Goal: Information Seeking & Learning: Learn about a topic

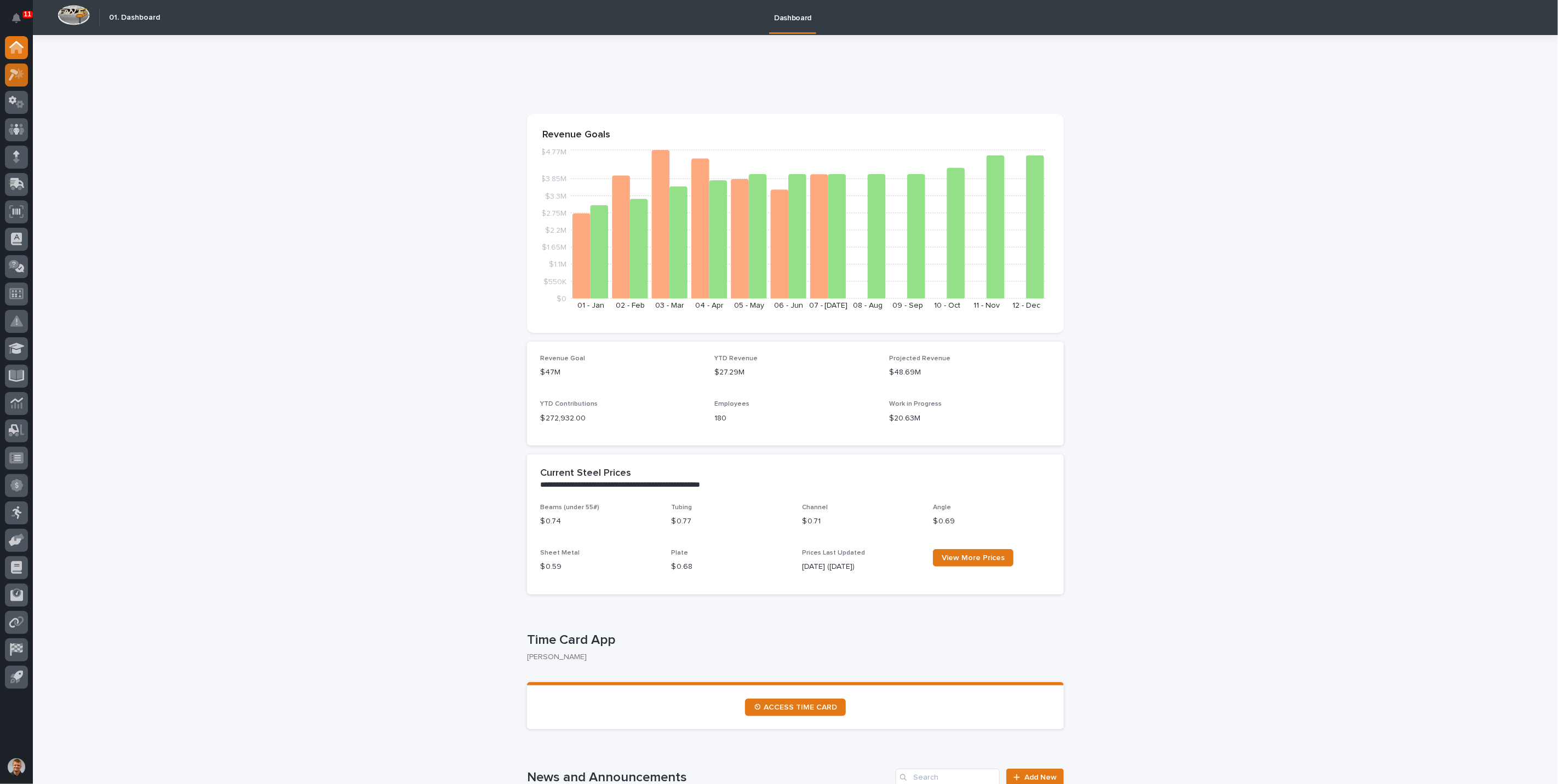
click at [13, 79] on icon at bounding box center [16, 74] width 16 height 13
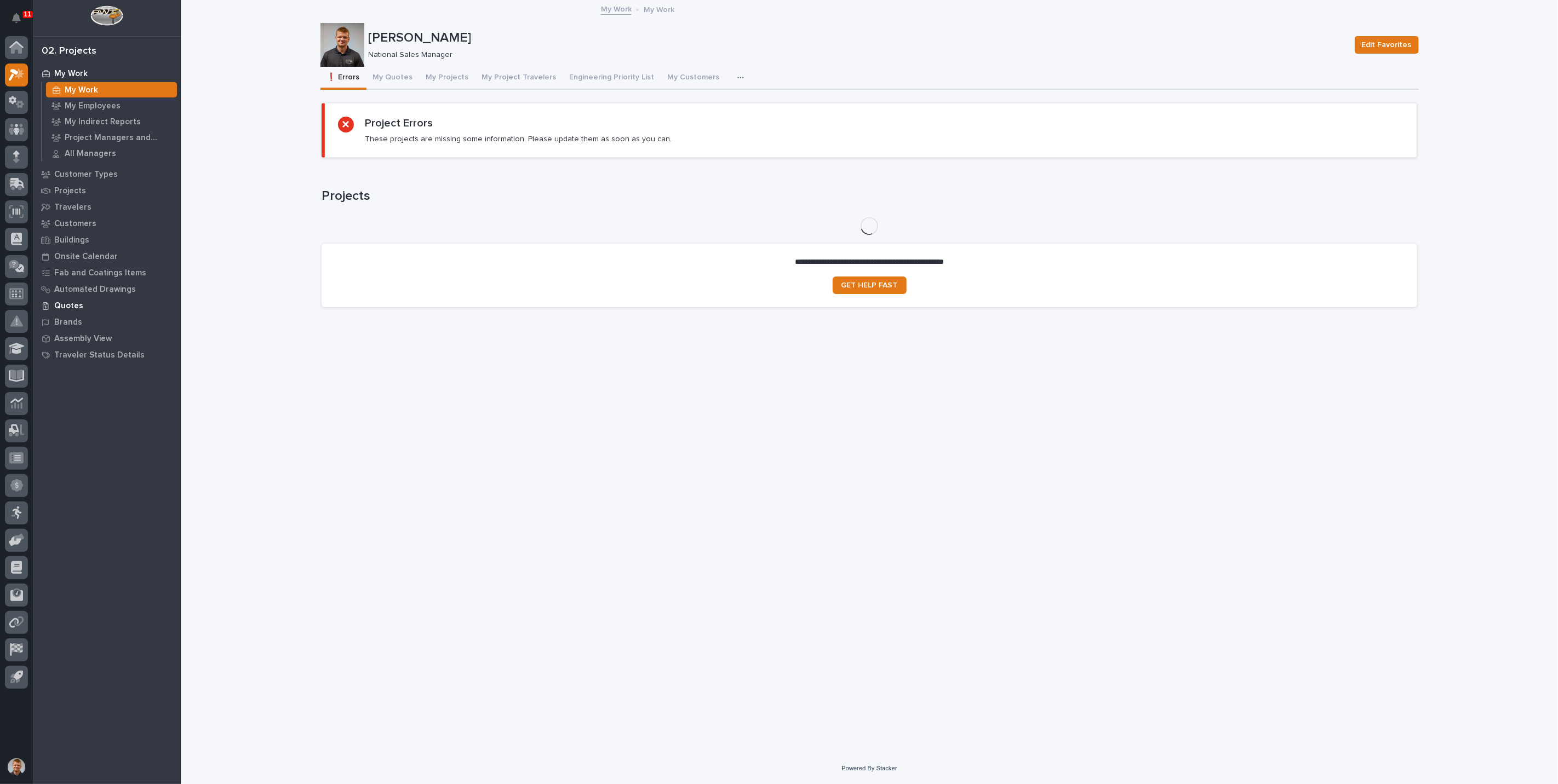
click at [67, 307] on p "Quotes" at bounding box center [69, 306] width 29 height 10
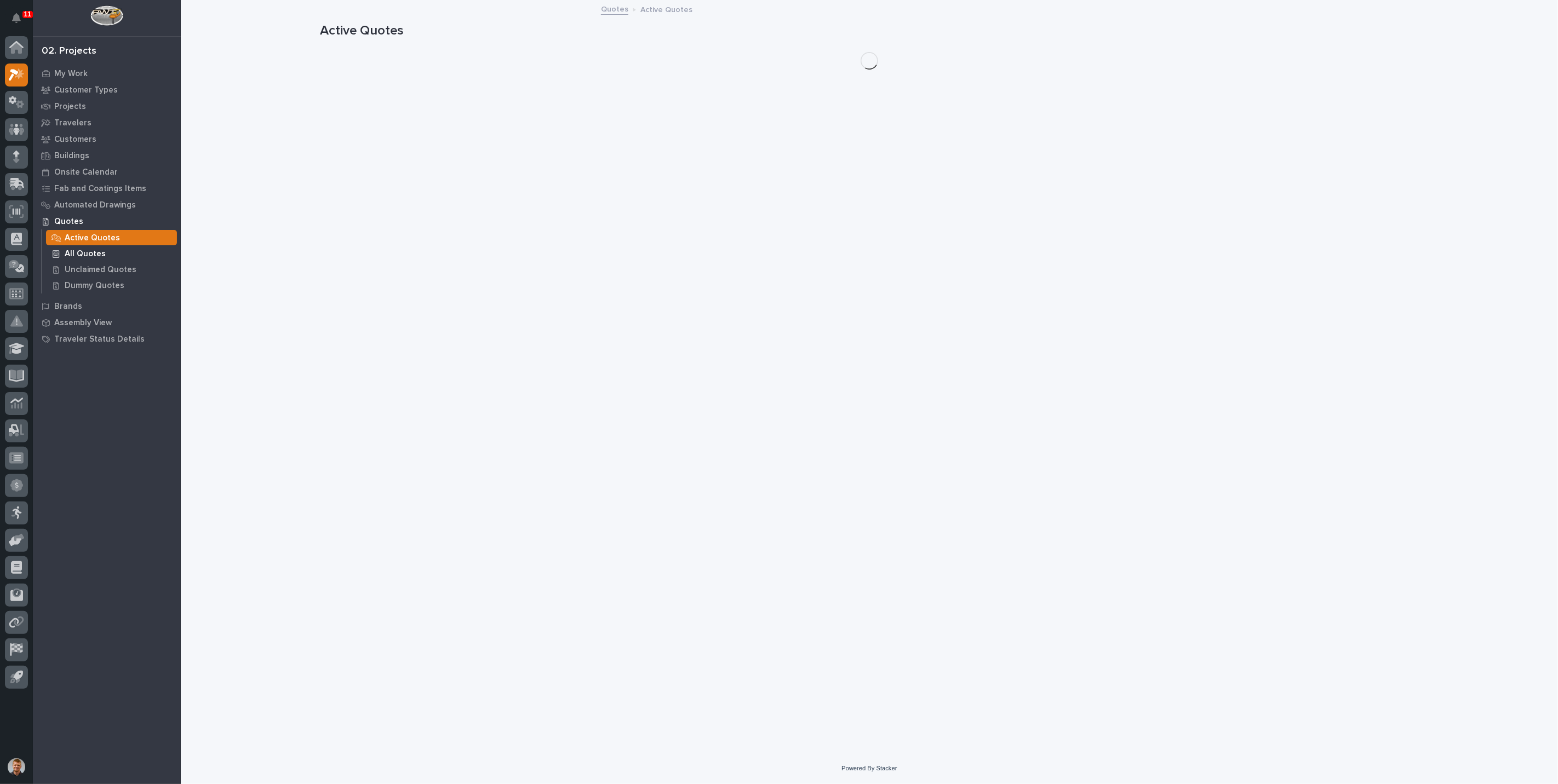
click at [77, 252] on p "All Quotes" at bounding box center [85, 254] width 41 height 10
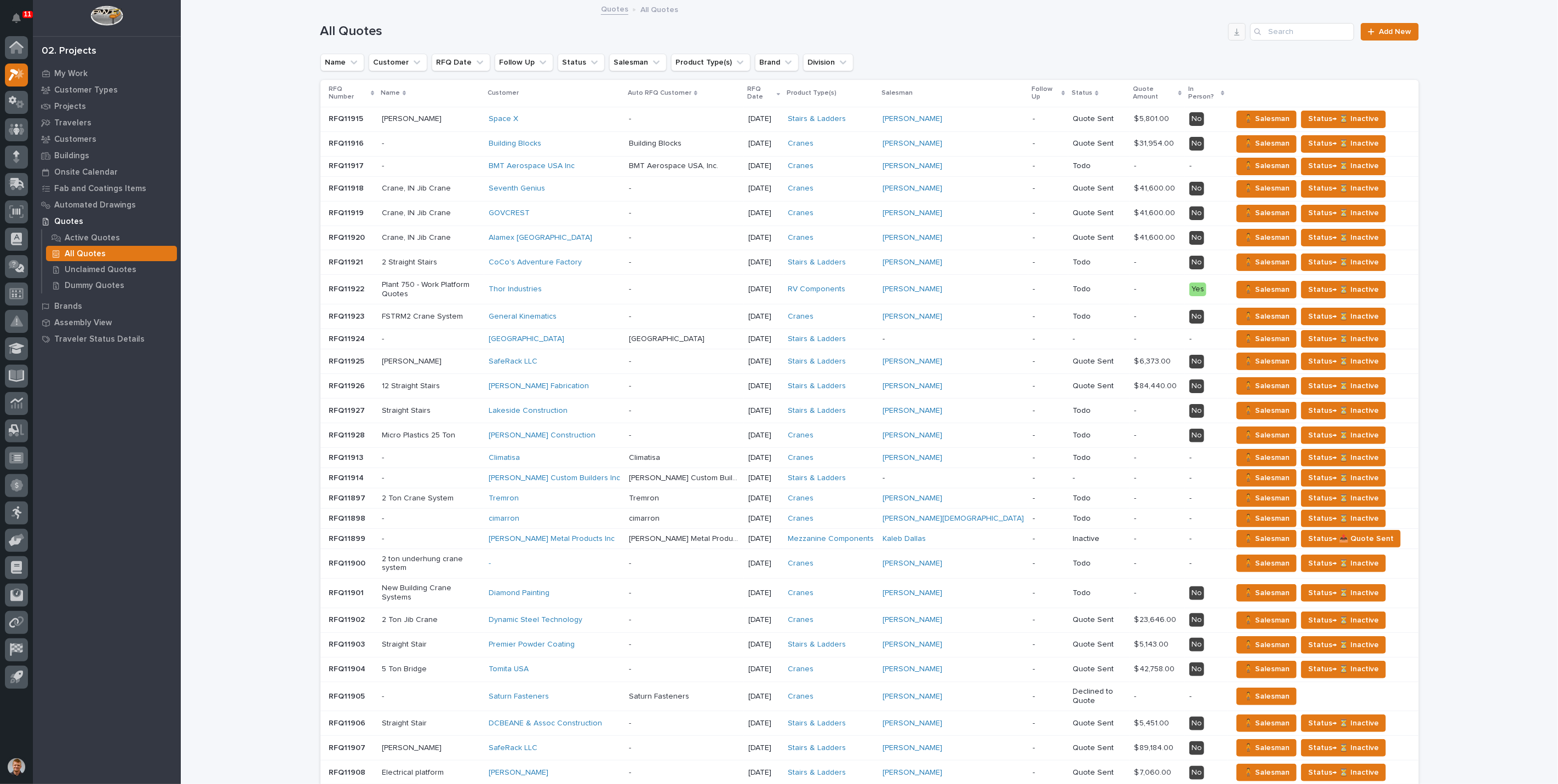
click at [1233, 34] on icon "button" at bounding box center [1237, 31] width 8 height 8
click at [1234, 35] on icon "button" at bounding box center [1237, 32] width 5 height 7
click at [1233, 27] on icon "button" at bounding box center [1237, 31] width 8 height 8
click at [1464, 73] on div "Loading... Saving… Loading... Saving… All Quotes Add New Name Customer RFQ Date…" at bounding box center [869, 469] width 1377 height 936
click at [1507, 219] on div "Loading... Saving… Loading... Saving… All Quotes Add New Name Customer RFQ Date…" at bounding box center [869, 469] width 1377 height 936
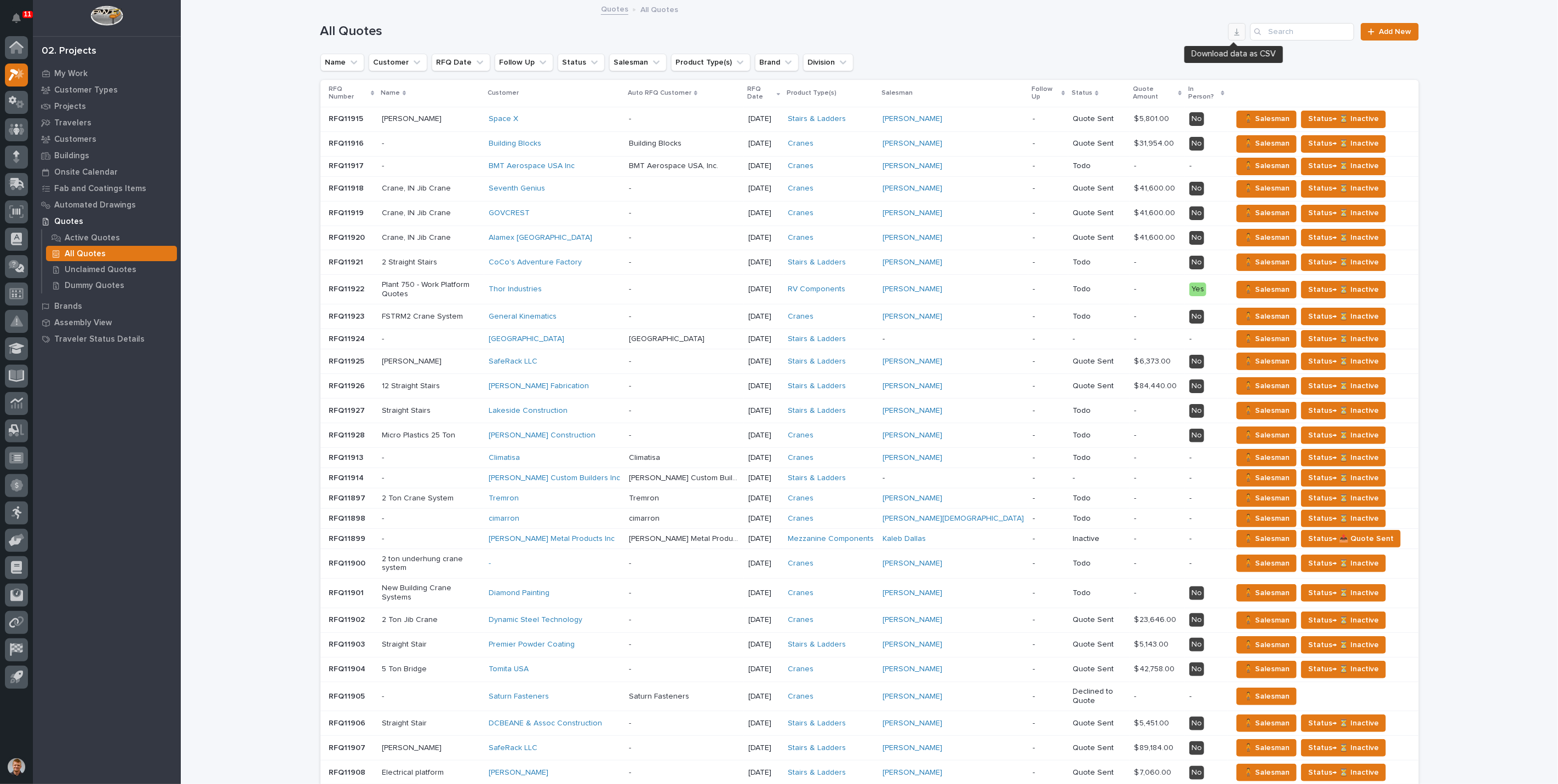
click at [1234, 34] on icon "button" at bounding box center [1237, 32] width 5 height 7
click at [1233, 34] on icon "button" at bounding box center [1237, 31] width 8 height 8
click at [1500, 19] on div "Loading... Saving… Loading... Saving… All Quotes Add New Name Customer RFQ Date…" at bounding box center [869, 469] width 1377 height 936
click at [1484, 178] on div "Loading... Saving… Loading... Saving… All Quotes Add New Name Customer RFQ Date…" at bounding box center [869, 469] width 1377 height 936
click at [80, 233] on p "Active Quotes" at bounding box center [92, 238] width 55 height 10
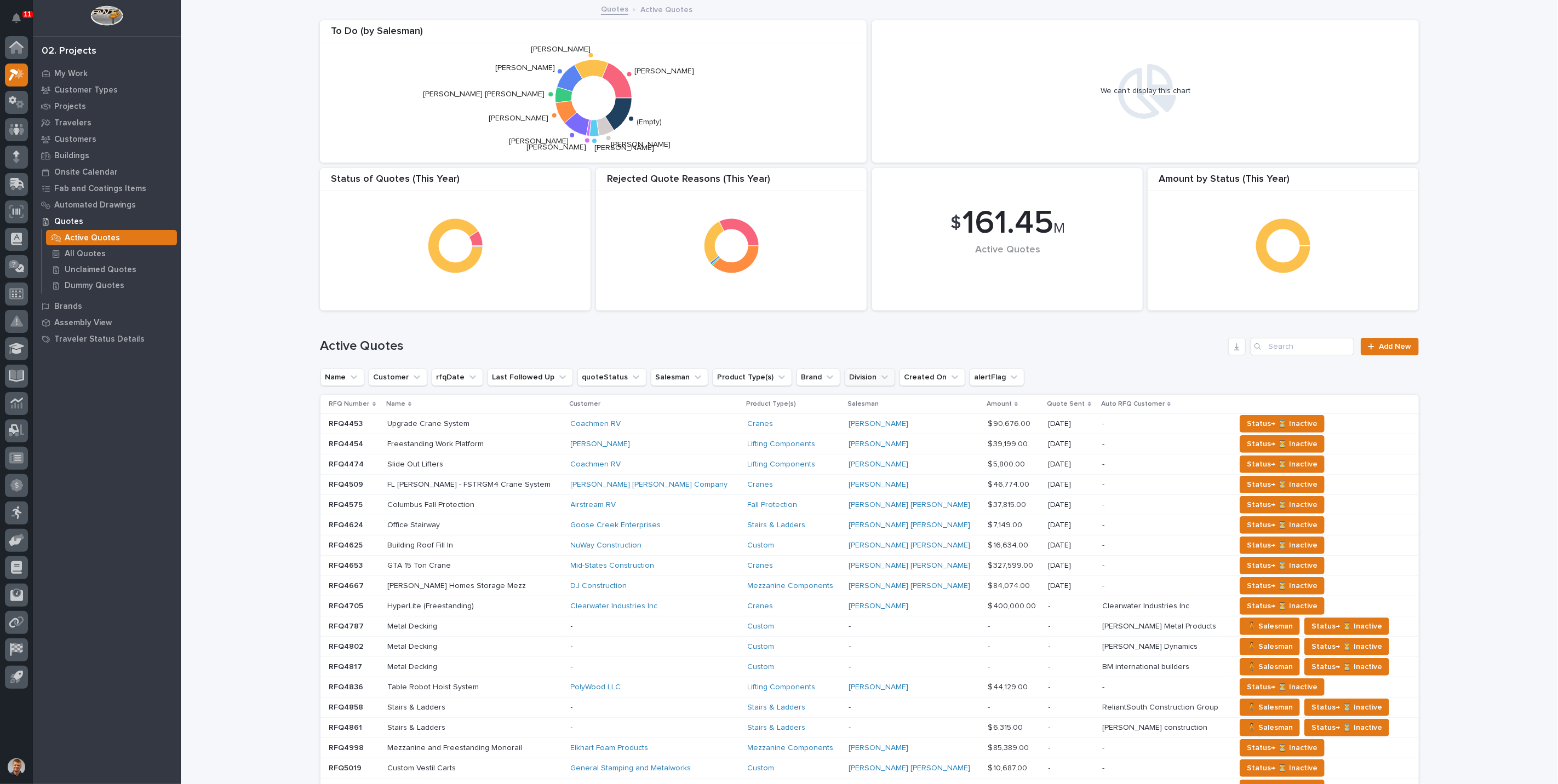
click at [845, 370] on button "Division" at bounding box center [870, 377] width 50 height 18
click at [856, 423] on input at bounding box center [905, 426] width 139 height 18
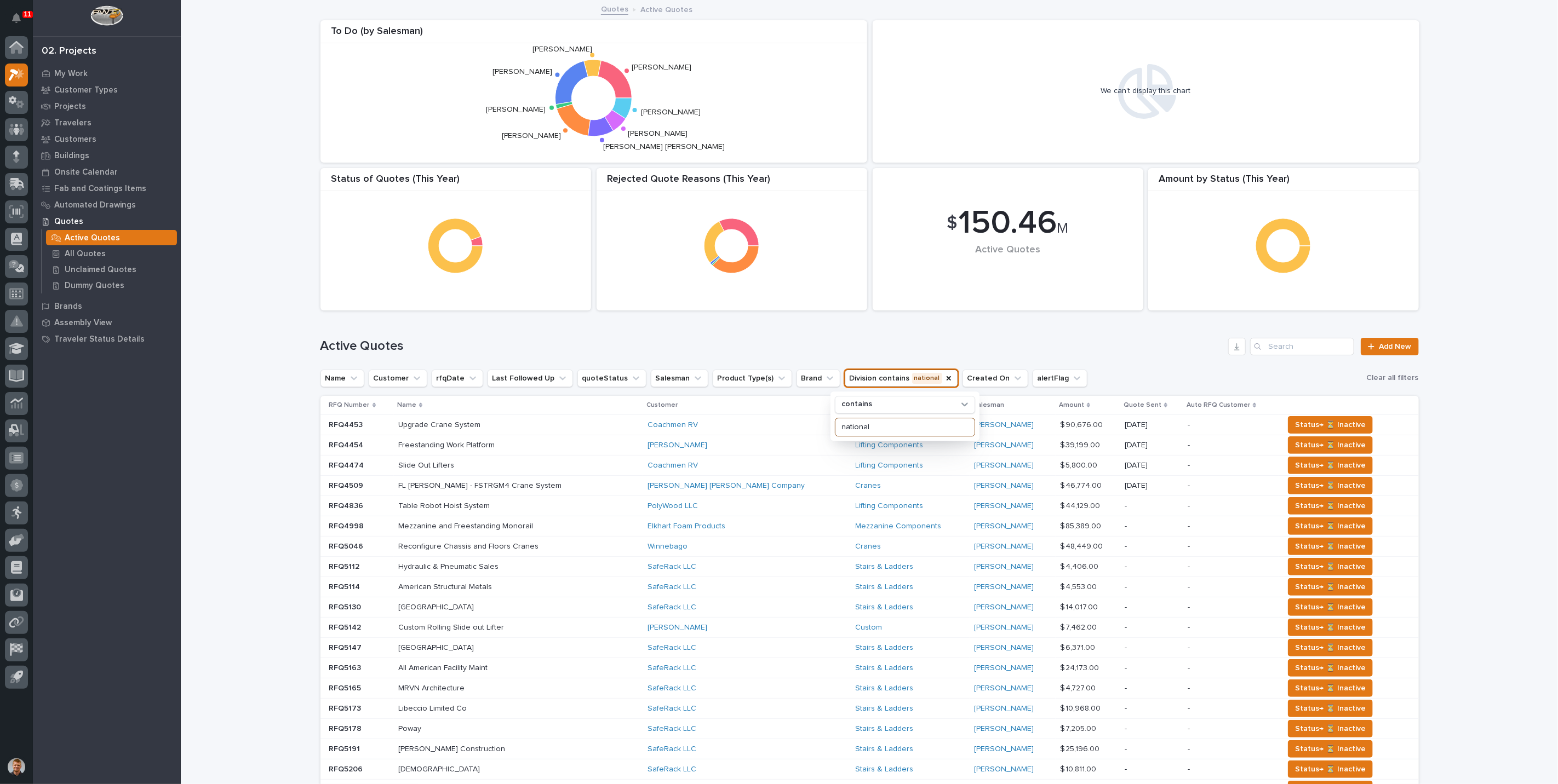
type input "national"
click at [870, 349] on h1 "Active Quotes" at bounding box center [772, 346] width 904 height 16
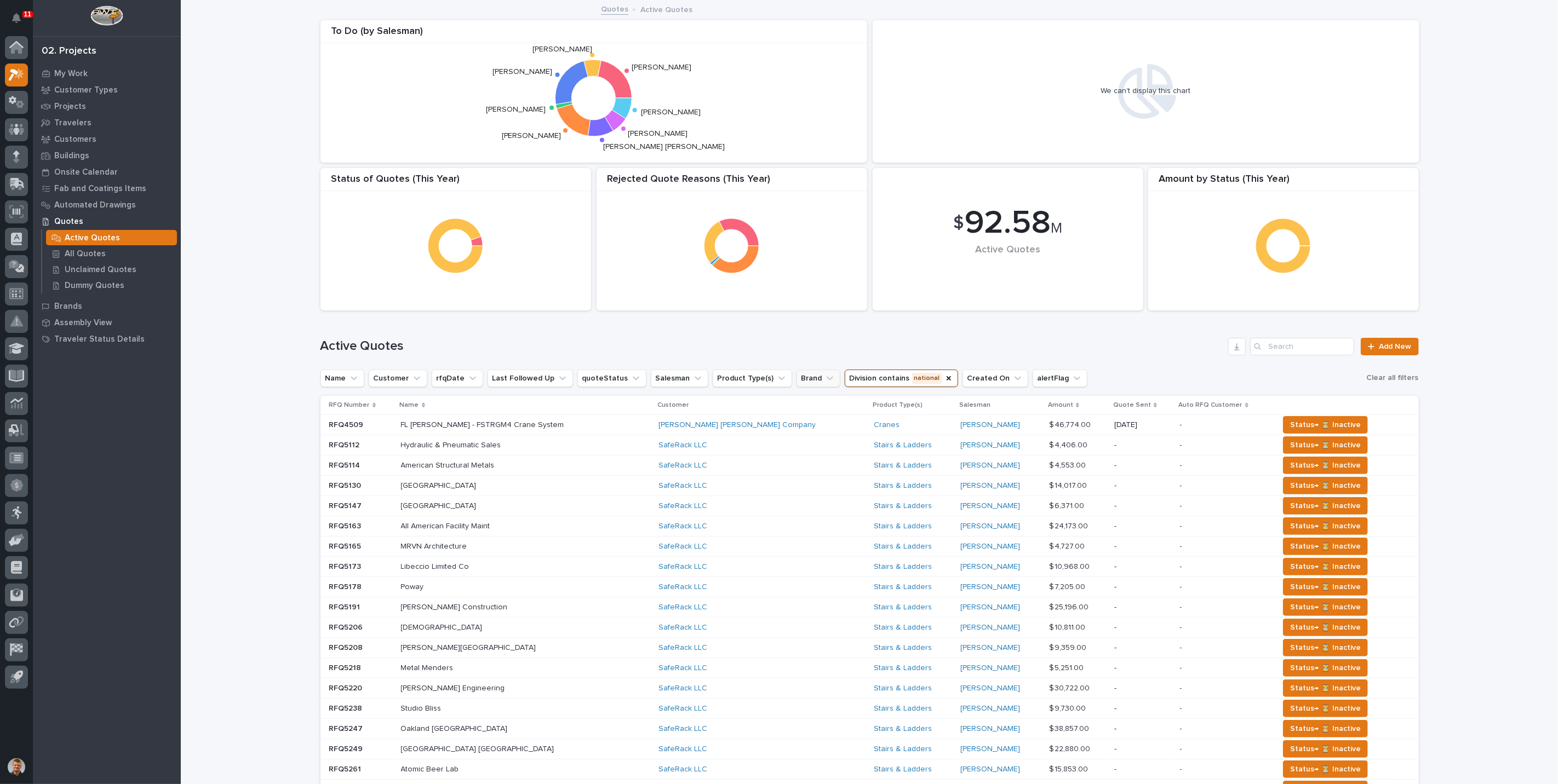
click at [797, 369] on button "Brand" at bounding box center [818, 378] width 44 height 18
click at [807, 462] on div "Hoist Zone" at bounding box center [856, 468] width 140 height 18
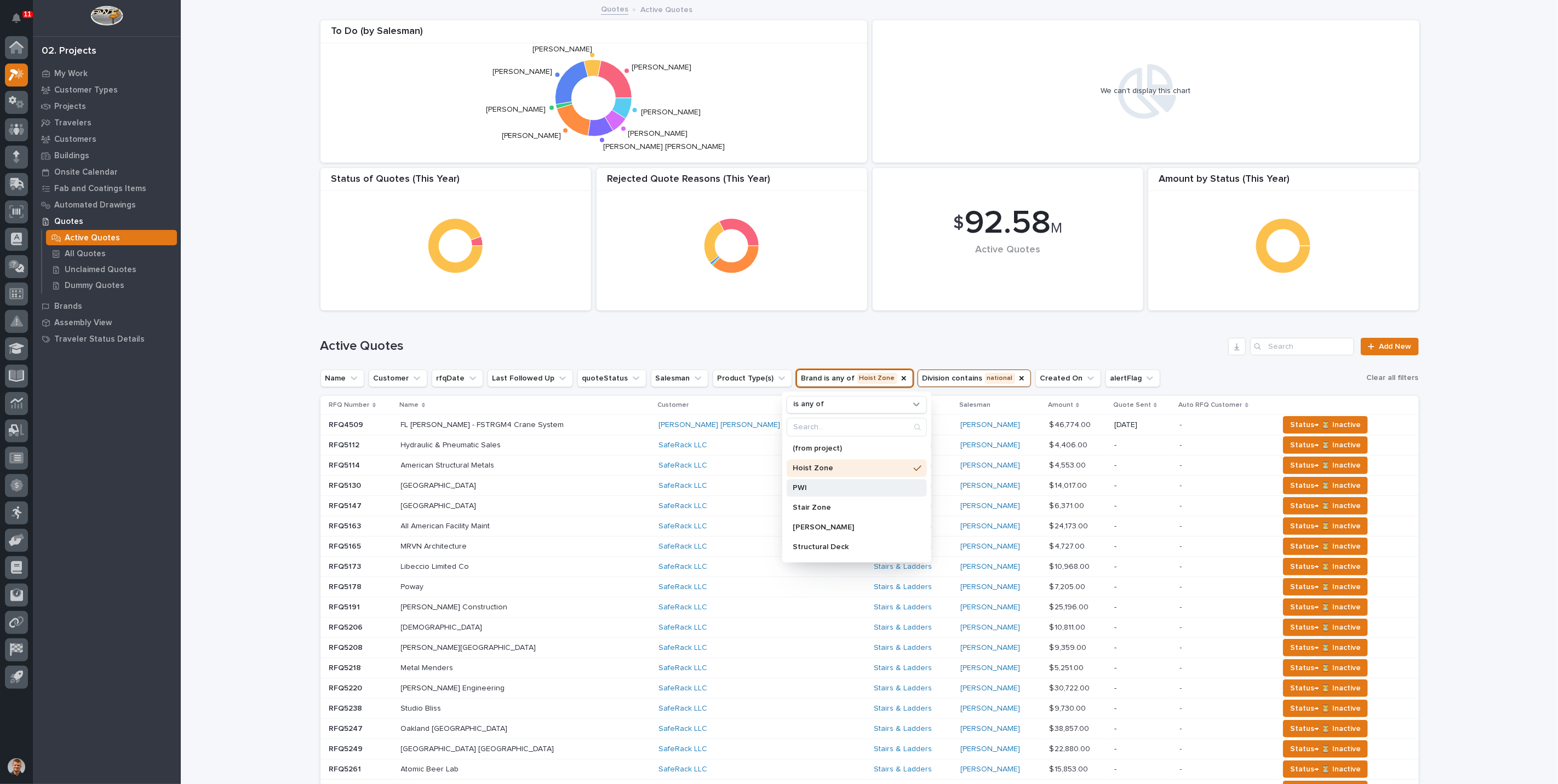
click at [798, 484] on p "PWI" at bounding box center [851, 488] width 116 height 8
click at [889, 323] on div "Active Quotes Add New" at bounding box center [870, 342] width 1098 height 53
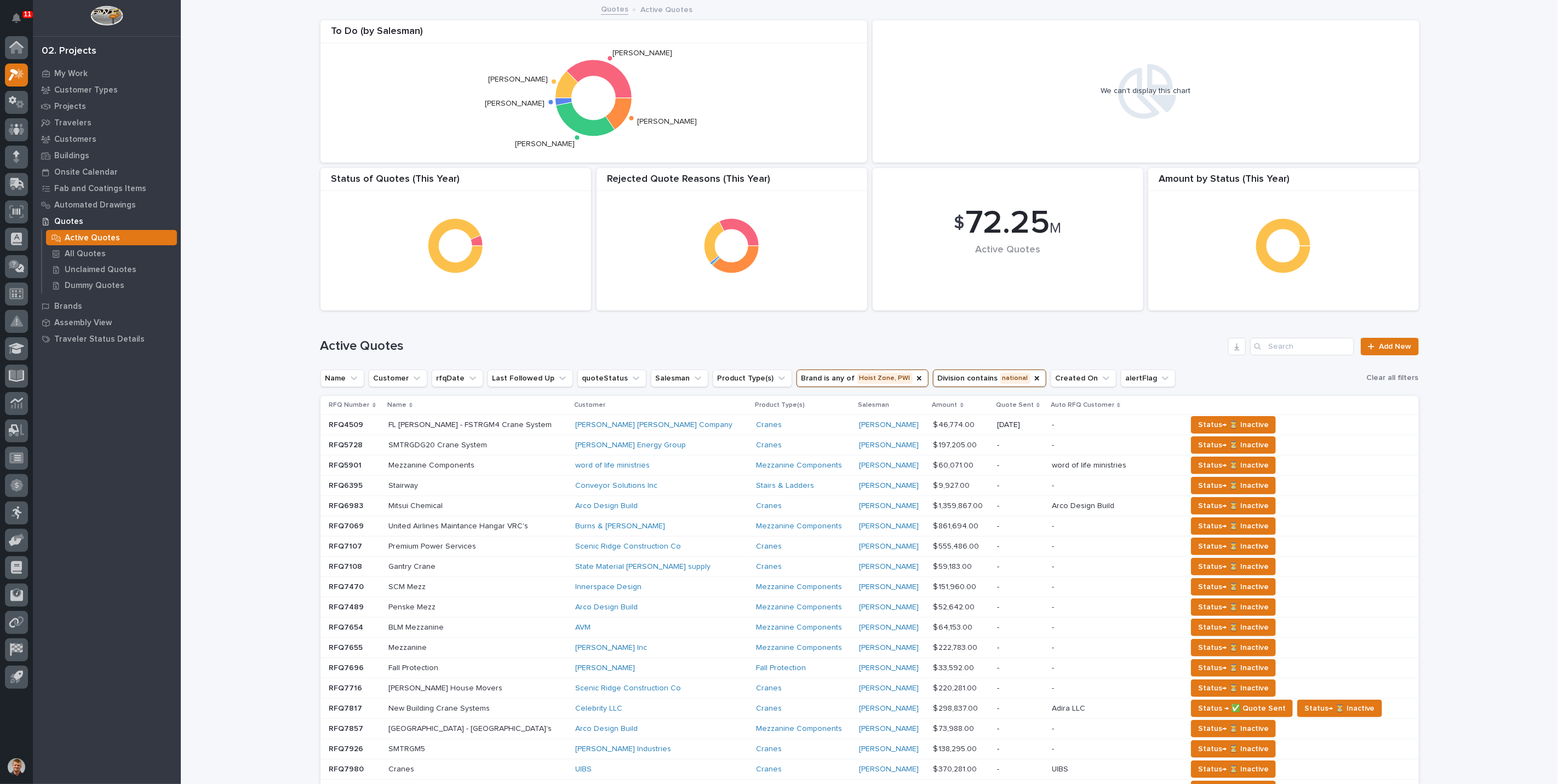
drag, startPoint x: 1502, startPoint y: 197, endPoint x: 1202, endPoint y: 311, distance: 320.9
click at [1502, 197] on div "Loading... Saving… Loading... Saving… $ 72.25 M Active Quotes Amount by Status …" at bounding box center [869, 559] width 1377 height 1115
click at [917, 377] on icon "Brand" at bounding box center [919, 378] width 4 height 4
click at [797, 376] on button "Brand" at bounding box center [818, 378] width 44 height 18
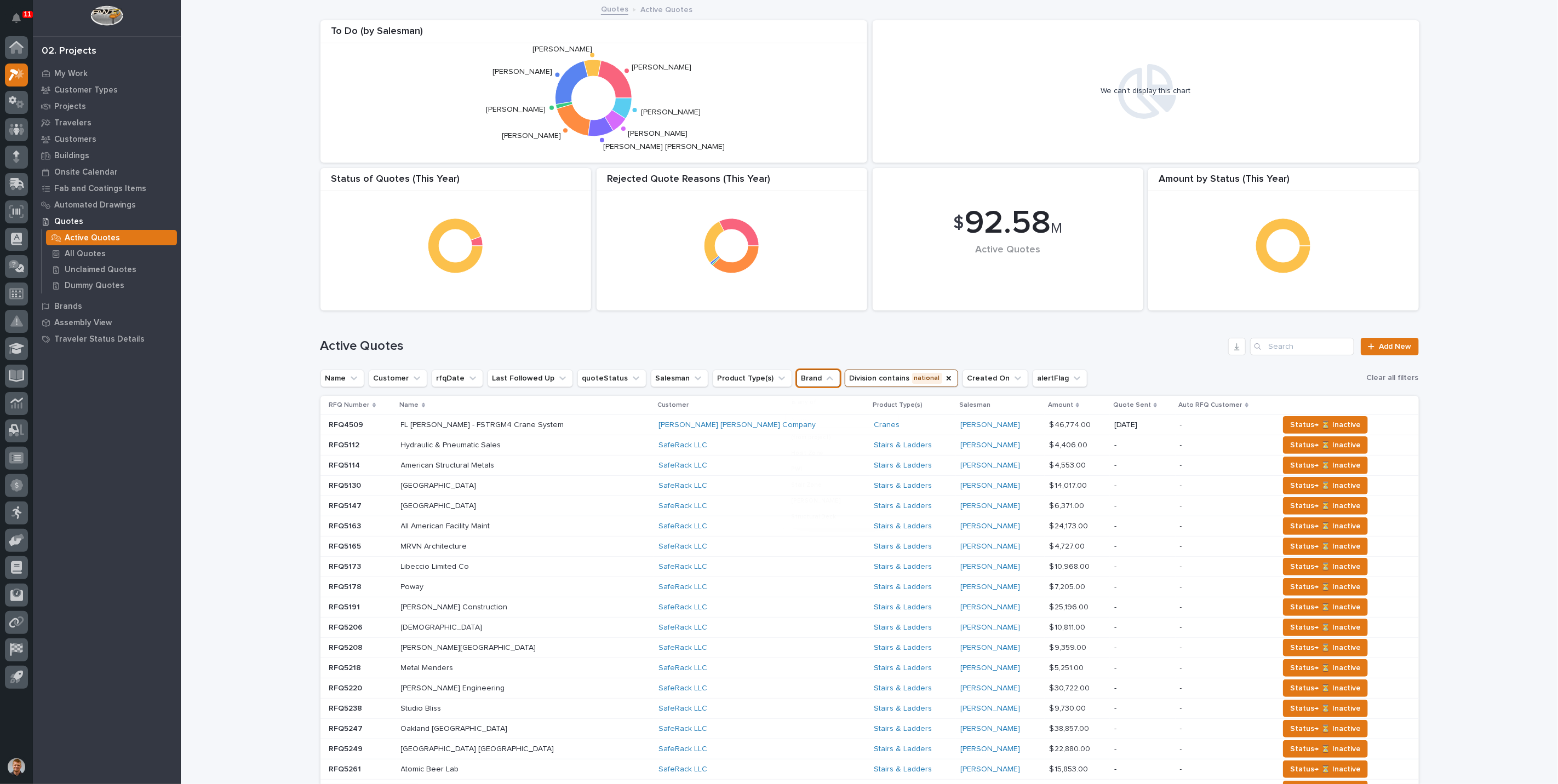
click at [800, 375] on button "Brand" at bounding box center [818, 378] width 44 height 18
click at [824, 381] on icon "Brand" at bounding box center [830, 378] width 11 height 11
click at [801, 504] on p "Stair Zone" at bounding box center [851, 507] width 116 height 8
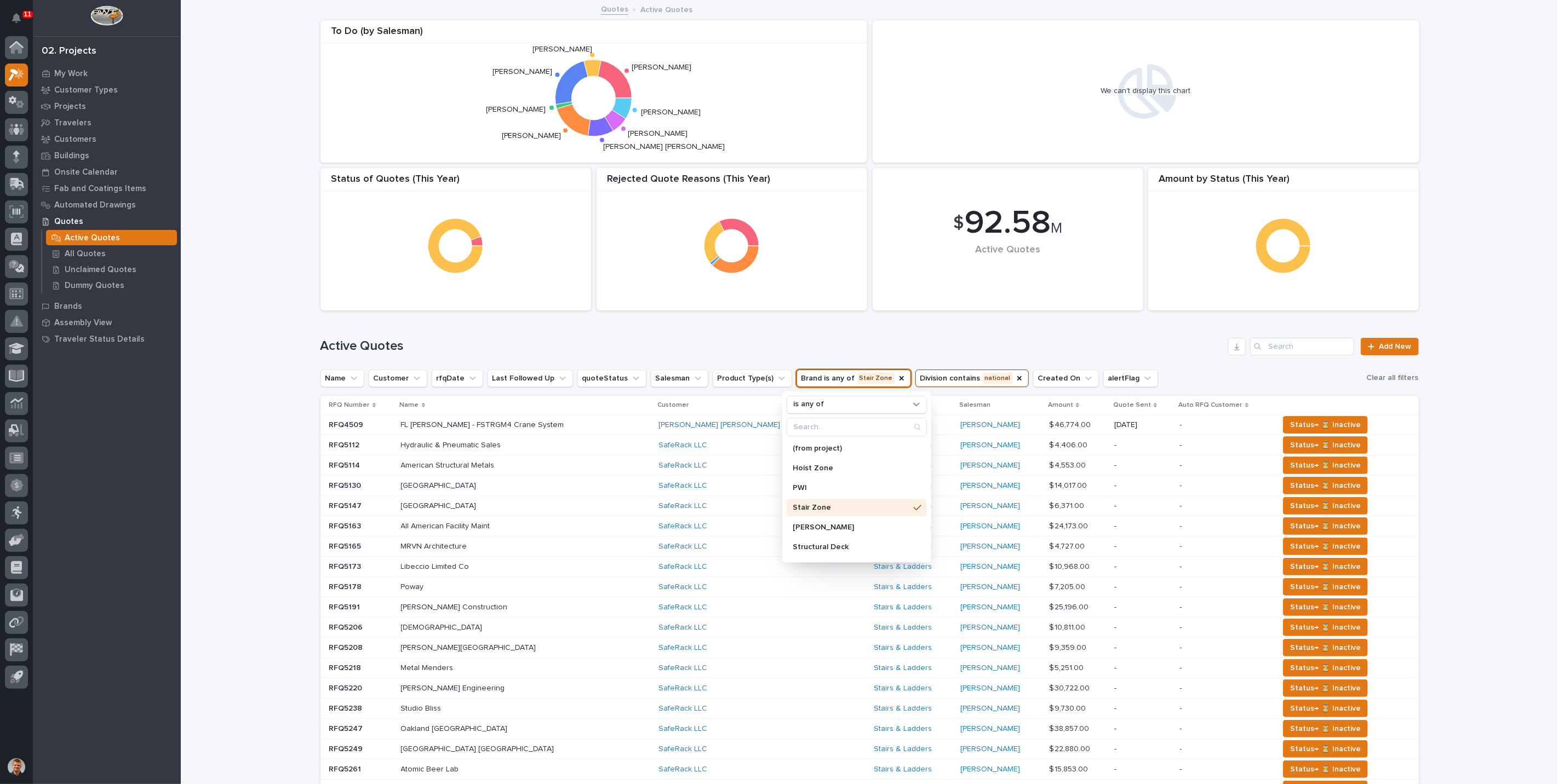
click at [800, 545] on p "Structural Deck" at bounding box center [851, 547] width 116 height 8
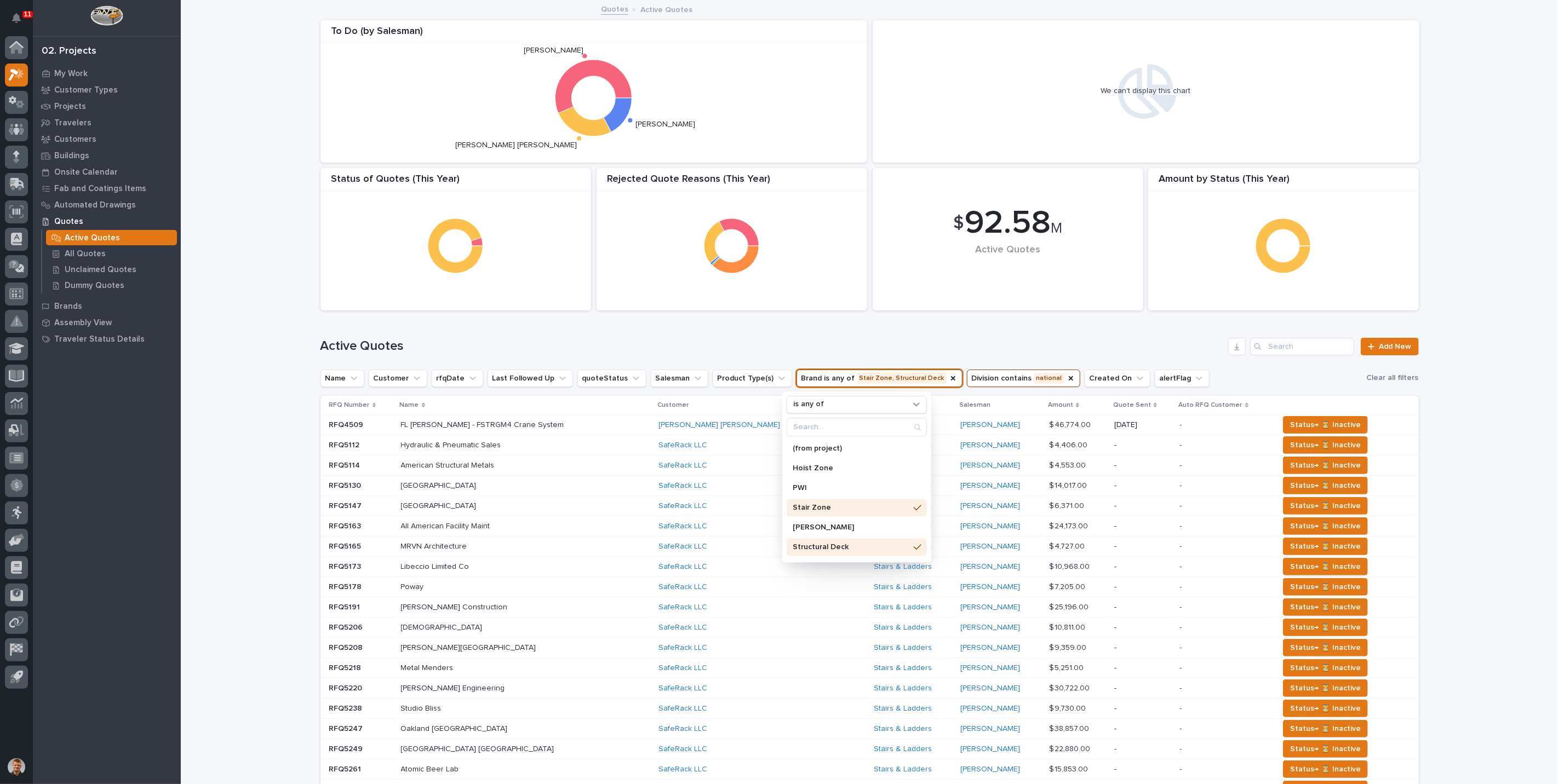
click at [931, 330] on div "Active Quotes Add New" at bounding box center [870, 342] width 1098 height 53
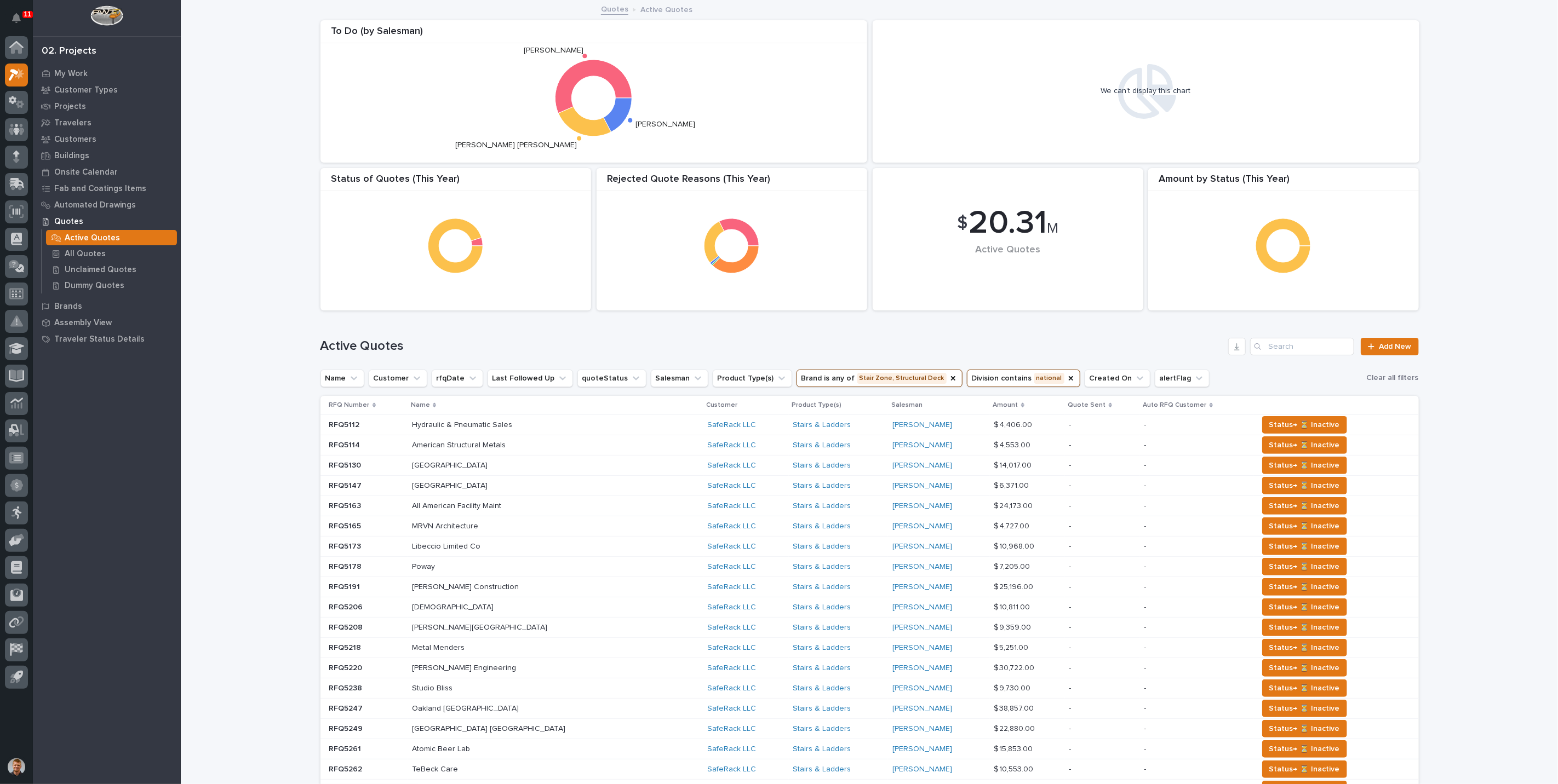
click at [1485, 236] on div "Loading... Saving… Loading... Saving… $ 20.31 M Active Quotes Amount by Status …" at bounding box center [869, 559] width 1377 height 1115
click at [67, 110] on p "Projects" at bounding box center [70, 106] width 32 height 10
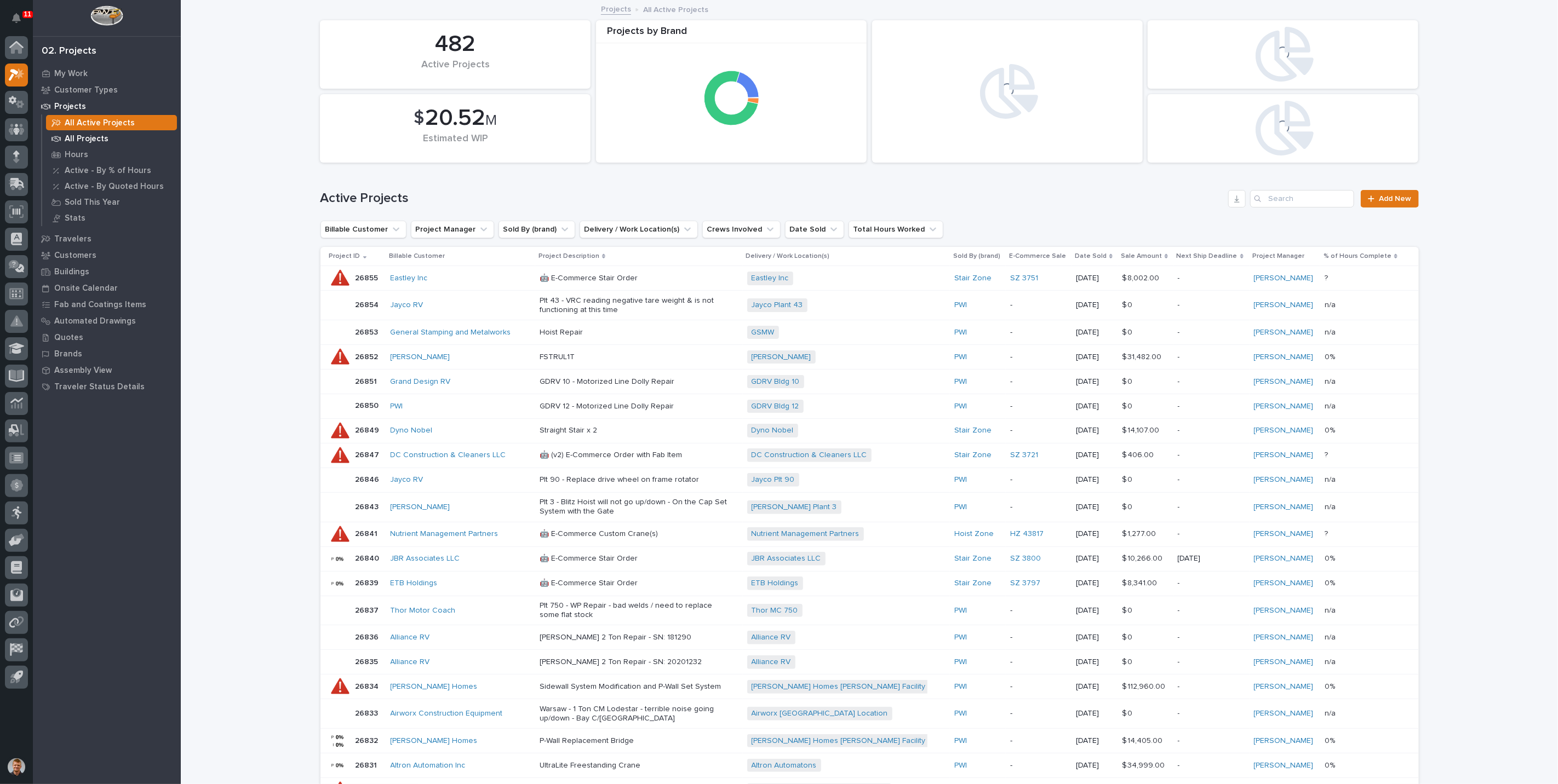
click at [73, 135] on p "All Projects" at bounding box center [86, 139] width 44 height 10
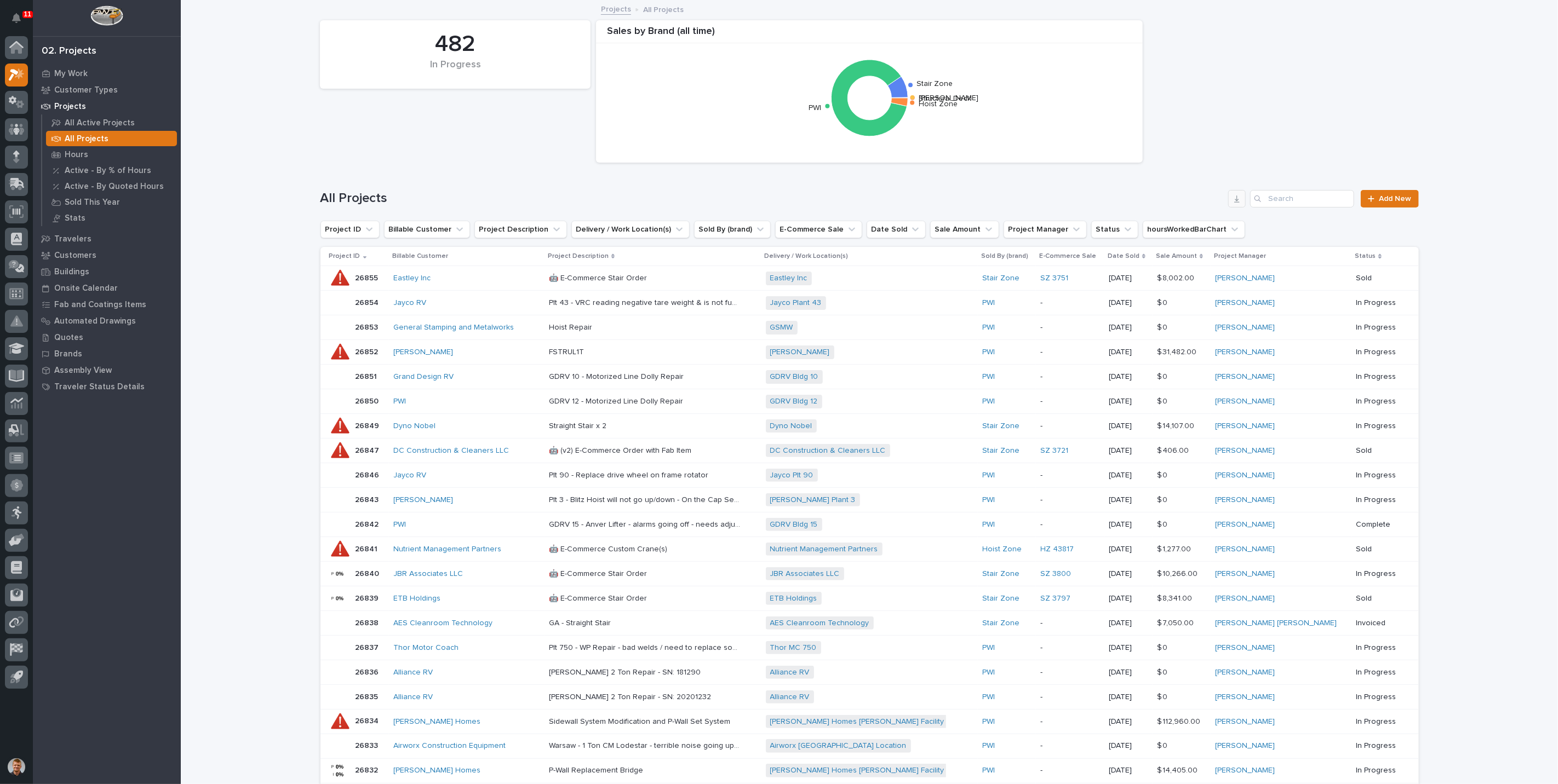
click at [1233, 198] on icon "button" at bounding box center [1237, 199] width 8 height 8
drag, startPoint x: 428, startPoint y: 157, endPoint x: 412, endPoint y: 156, distance: 16.0
click at [428, 157] on div "482 In Progress Sales by Brand (all time) Structural Deck Starke Stair Zone PWI…" at bounding box center [870, 91] width 1109 height 154
click at [70, 269] on p "Buildings" at bounding box center [72, 272] width 35 height 10
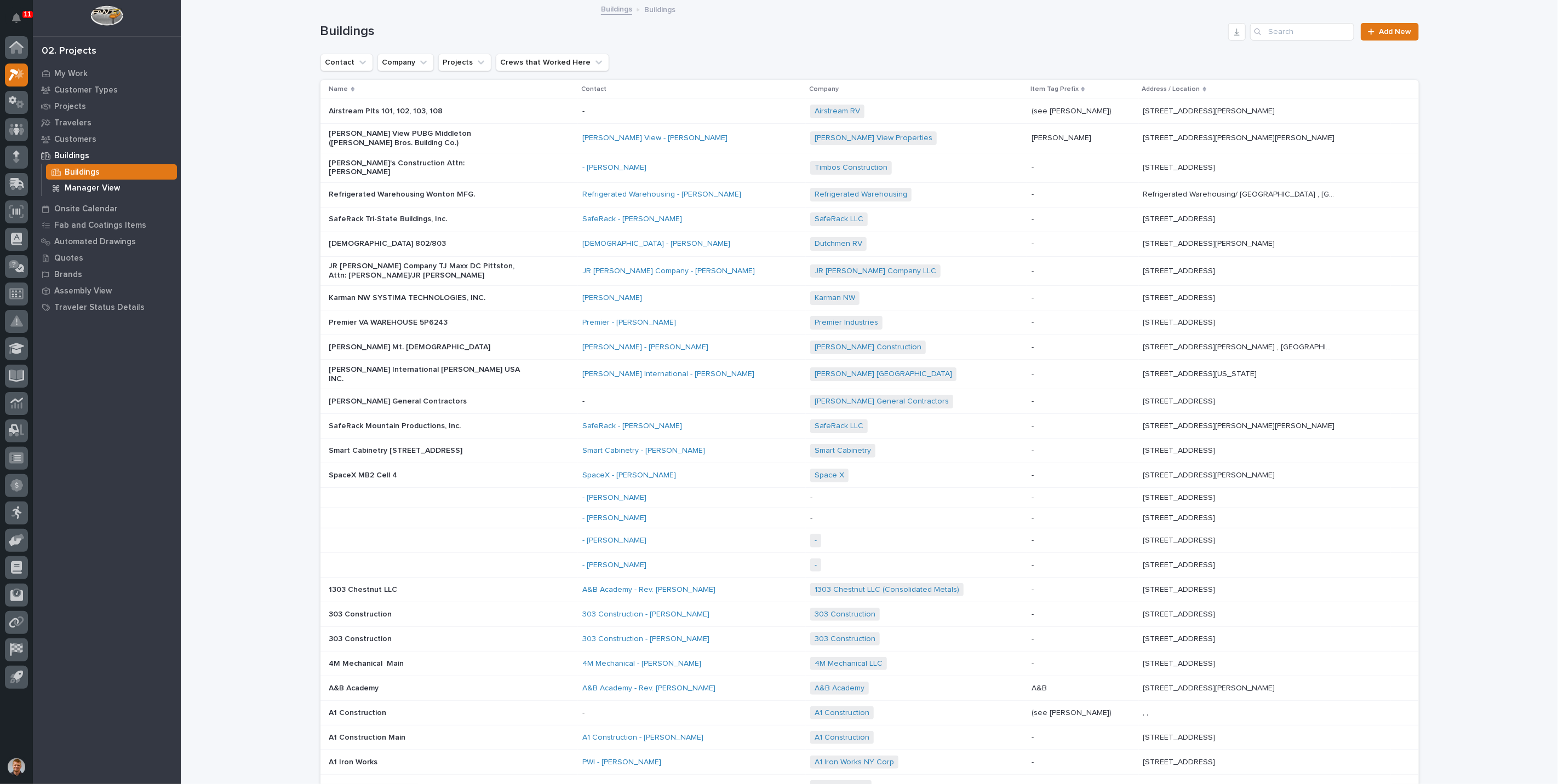
click at [86, 182] on div "Manager View" at bounding box center [111, 187] width 131 height 15
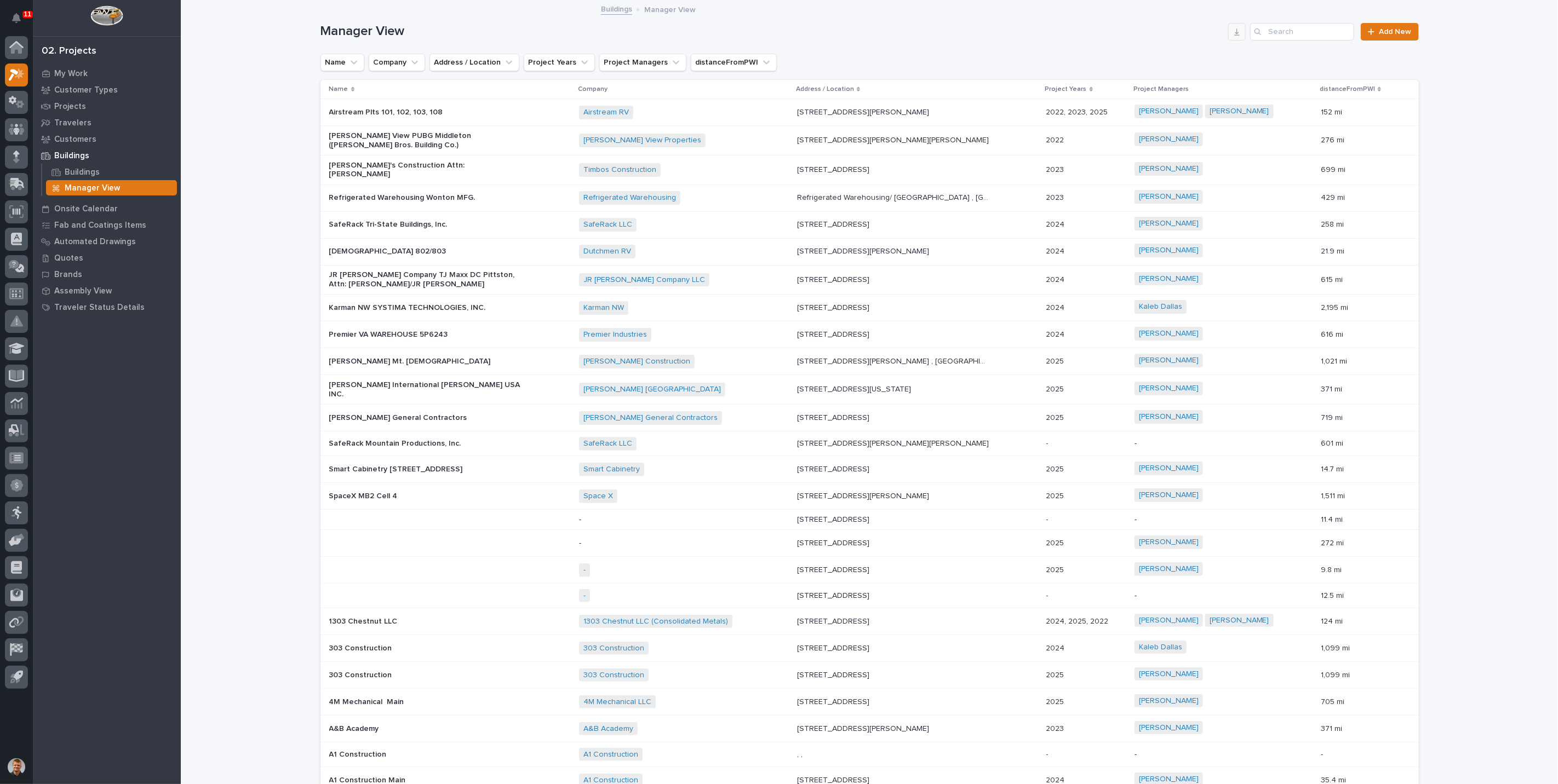
click at [1235, 34] on icon "button" at bounding box center [1237, 32] width 5 height 7
